Goal: Transaction & Acquisition: Purchase product/service

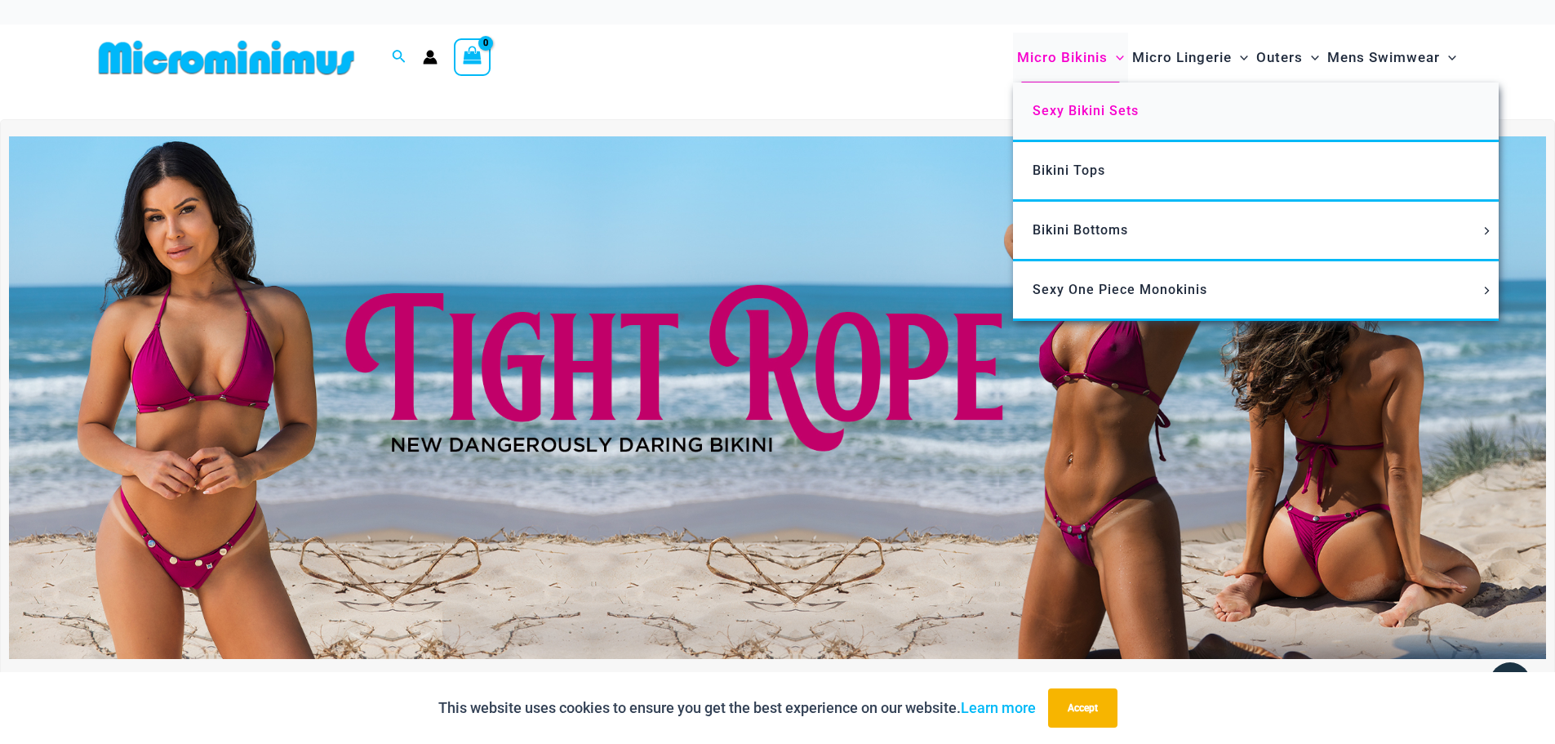
click at [1055, 110] on span "Sexy Bikini Sets" at bounding box center [1085, 111] width 106 height 16
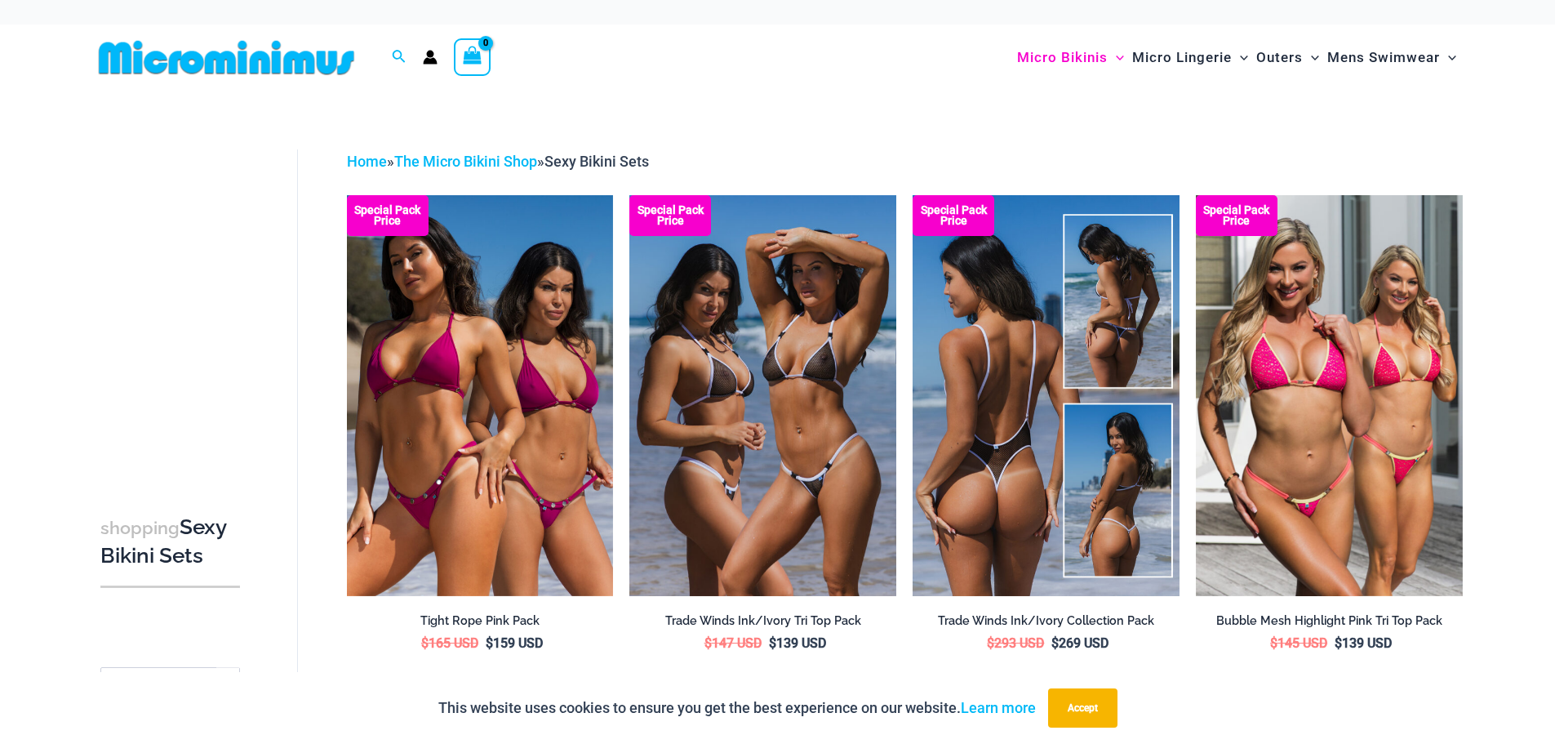
click at [1032, 305] on img at bounding box center [1045, 395] width 267 height 400
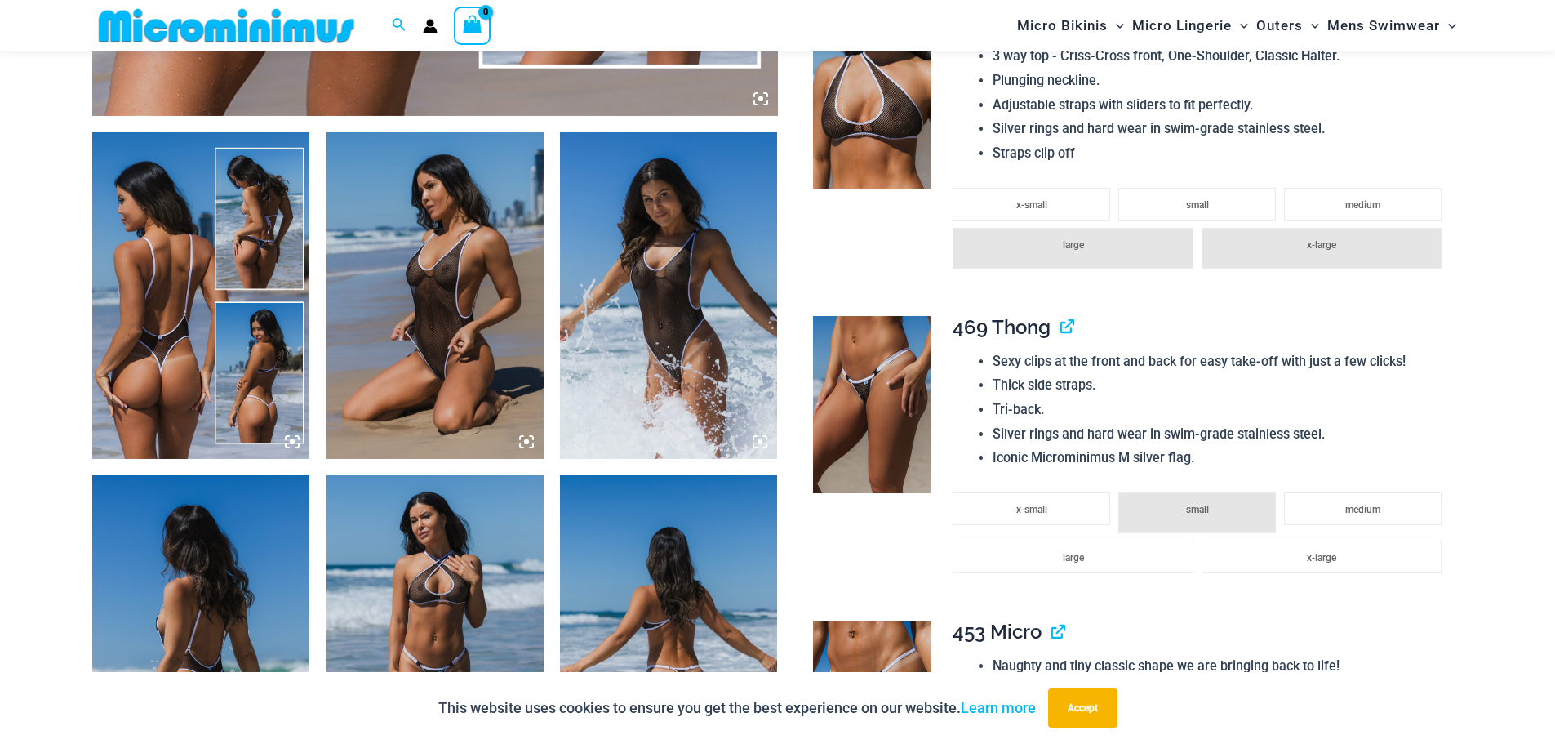
scroll to position [1545, 0]
